Goal: Find specific page/section: Find specific page/section

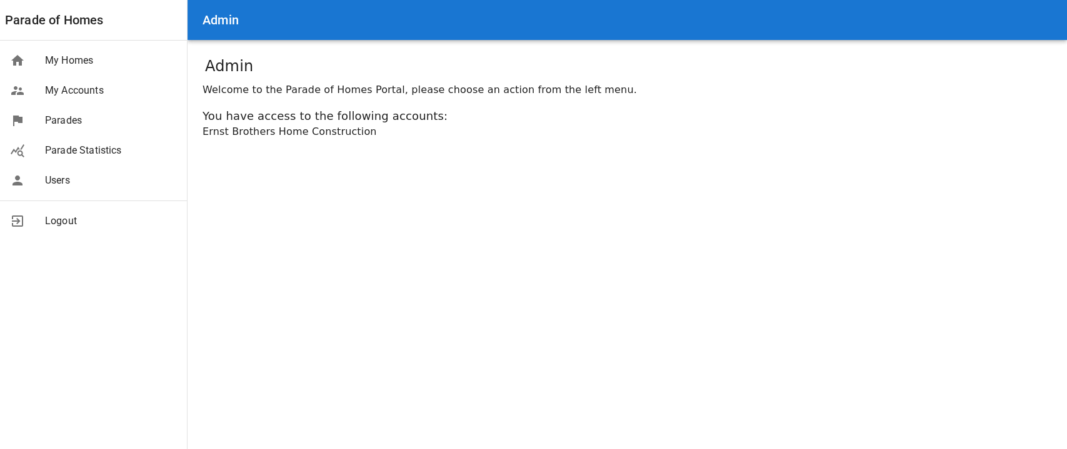
click at [215, 134] on div "Ernst Brothers Home Construction" at bounding box center [627, 131] width 849 height 15
click at [240, 134] on div "Ernst Brothers Home Construction" at bounding box center [627, 131] width 849 height 15
click at [67, 56] on span "My Homes" at bounding box center [111, 60] width 132 height 15
click at [327, 129] on div "Ernst Brothers Home Construction" at bounding box center [627, 131] width 849 height 15
click at [279, 134] on div "Ernst Brothers Home Construction" at bounding box center [627, 131] width 849 height 15
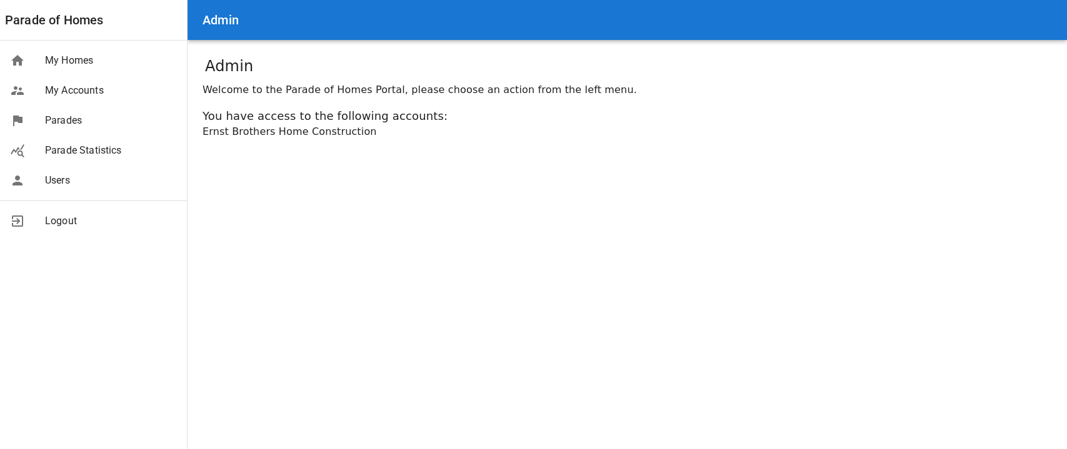
click at [253, 134] on div "Ernst Brothers Home Construction" at bounding box center [627, 131] width 849 height 15
click at [355, 137] on div "Ernst Brothers Home Construction" at bounding box center [627, 131] width 849 height 15
click at [394, 146] on main "Admin Welcome to the Parade of Homes Portal, please choose an action from the l…" at bounding box center [627, 224] width 879 height 449
click at [225, 134] on div "Ernst Brothers Home Construction" at bounding box center [627, 131] width 849 height 15
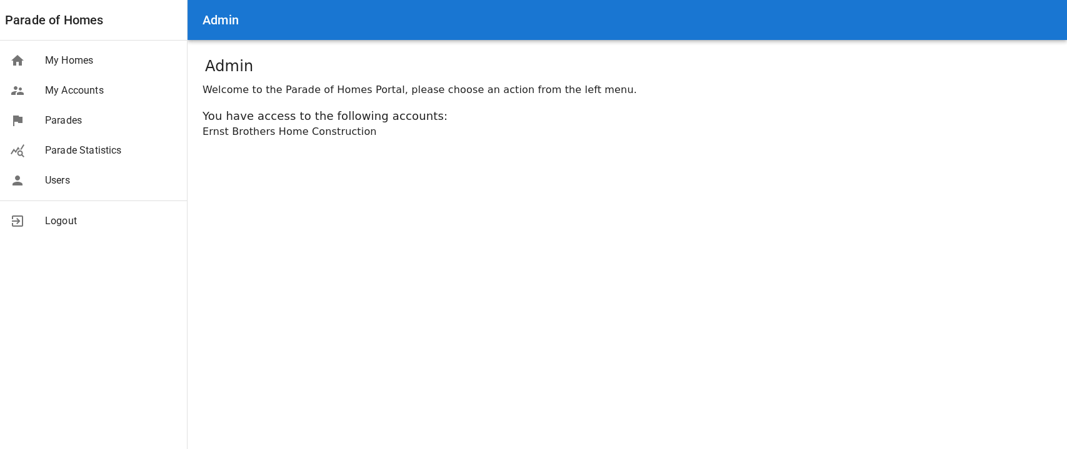
click at [59, 57] on span "My Homes" at bounding box center [111, 60] width 132 height 15
click at [59, 58] on span "My Homes" at bounding box center [111, 60] width 132 height 15
